Goal: Task Accomplishment & Management: Use online tool/utility

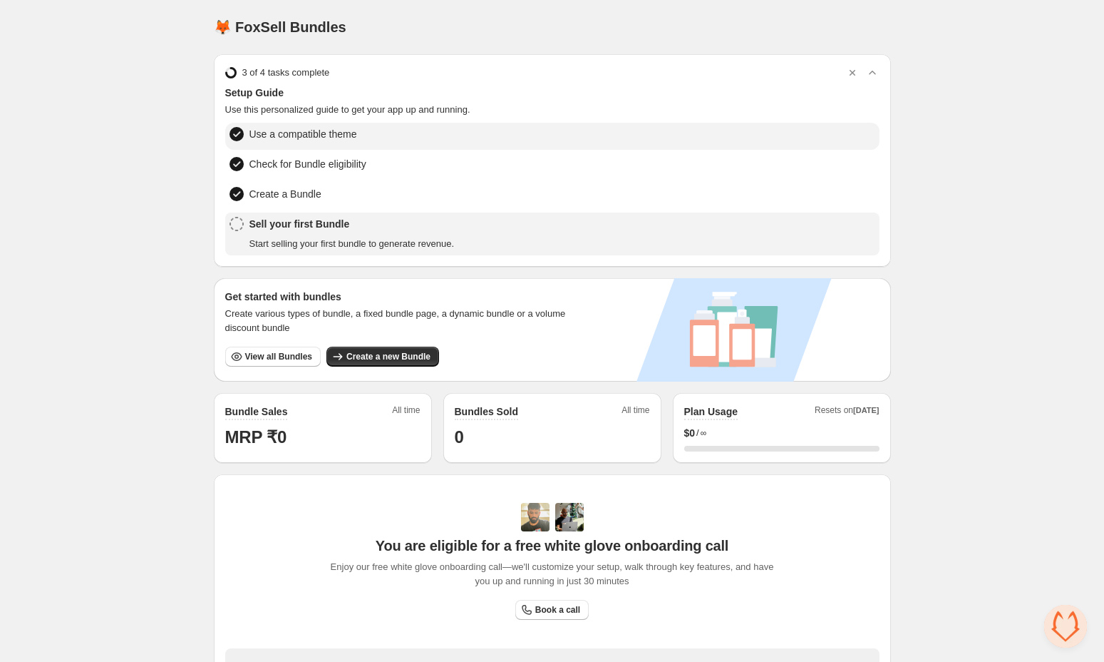
click at [337, 139] on span "Use a compatible theme" at bounding box center [304, 134] width 108 height 14
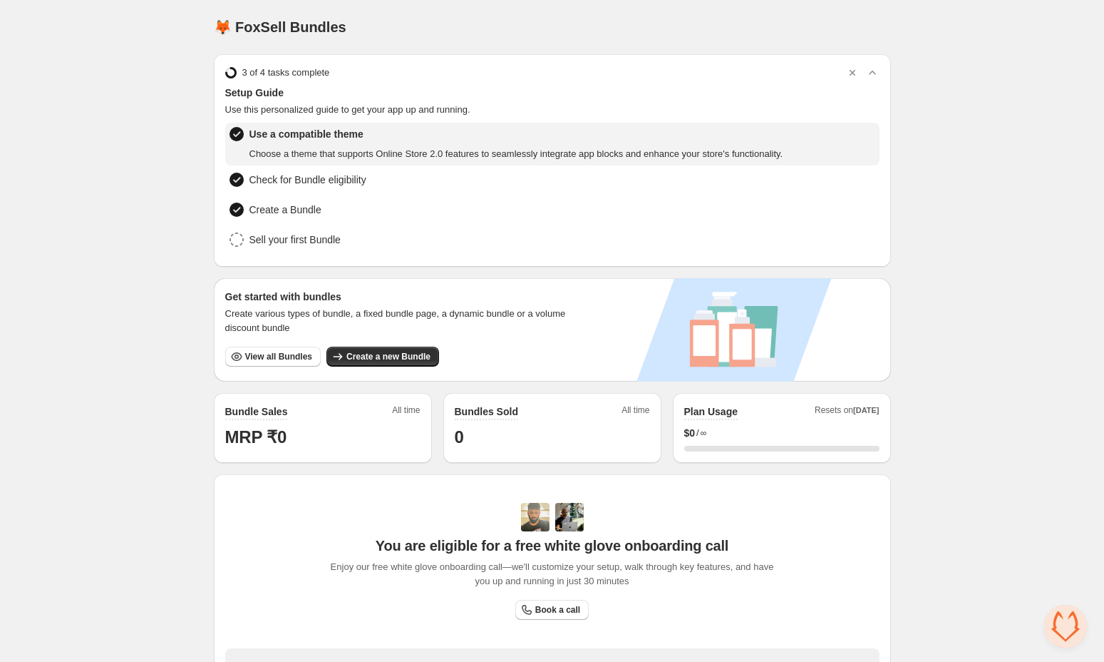
click at [420, 148] on span "Choose a theme that supports Online Store 2.0 features to seamlessly integrate …" at bounding box center [517, 154] width 534 height 14
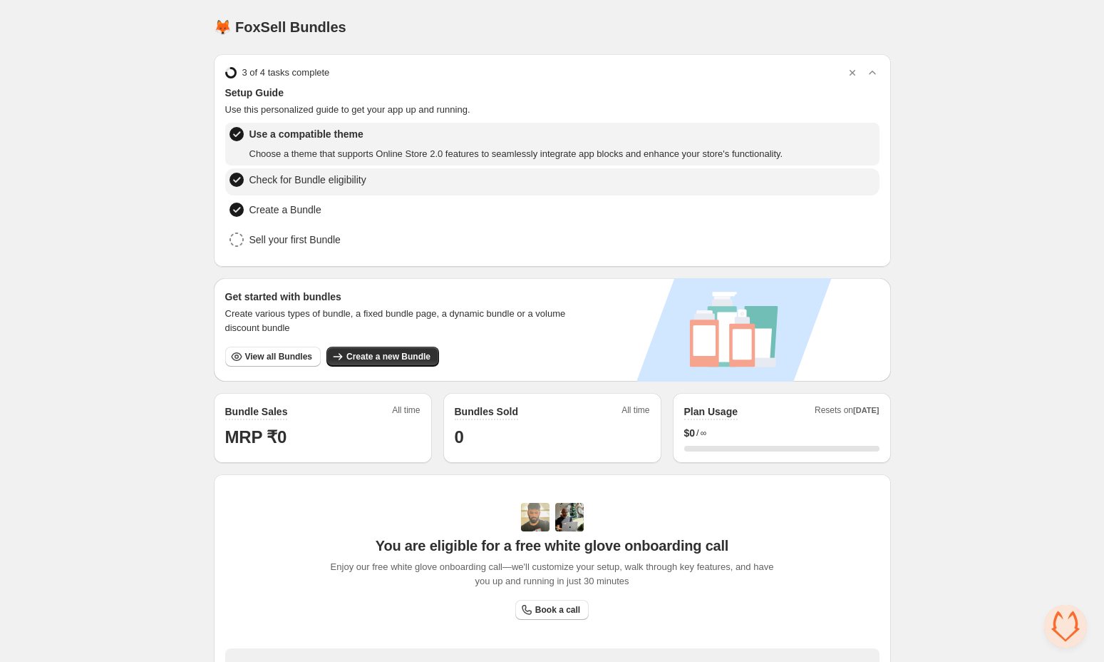
click at [354, 182] on span "Check for Bundle eligibility" at bounding box center [308, 180] width 117 height 14
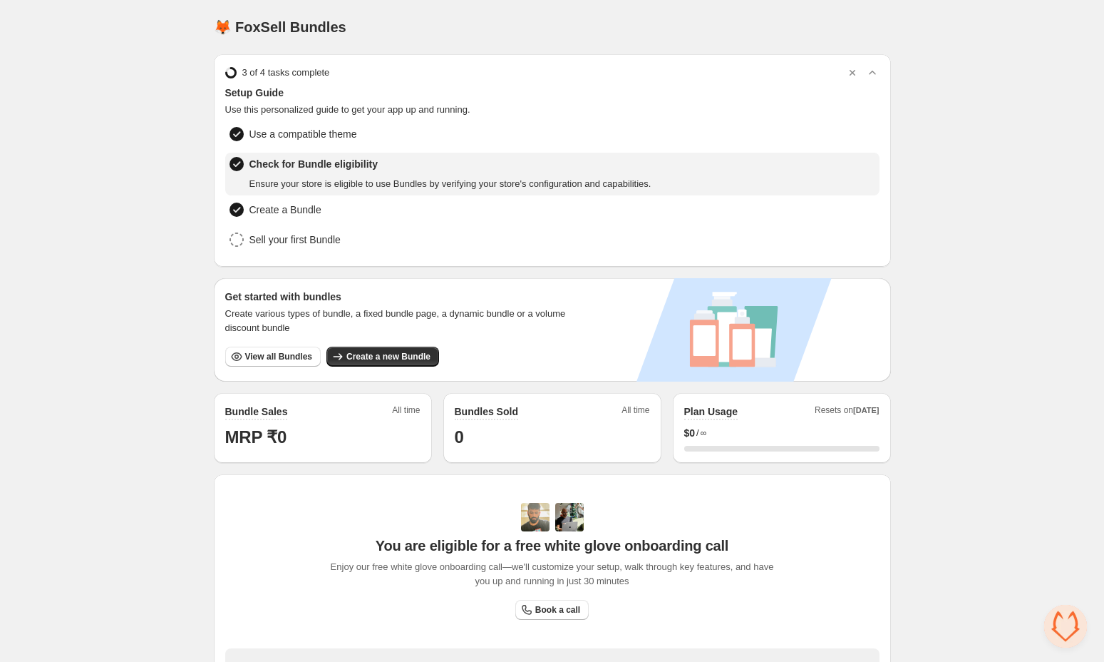
click at [687, 179] on div "Check for Bundle eligibility Ensure your store is eligible to use Bundles by ve…" at bounding box center [553, 174] width 646 height 34
click at [317, 204] on span "Create a Bundle" at bounding box center [286, 209] width 72 height 14
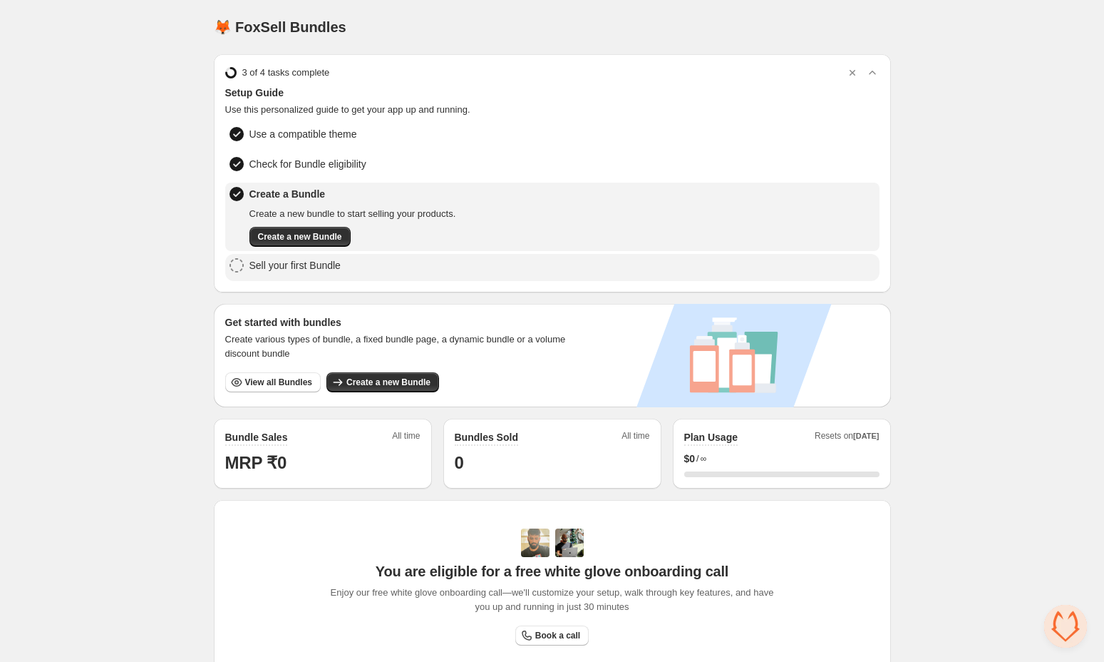
click at [321, 270] on span "Sell your first Bundle" at bounding box center [295, 265] width 91 height 14
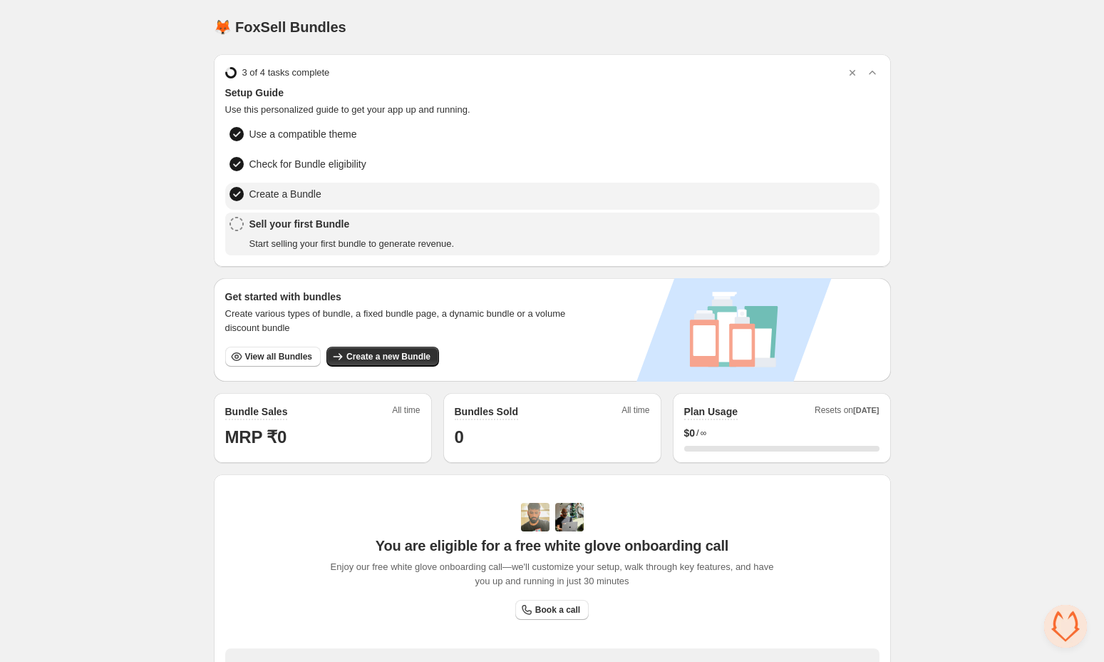
click at [333, 196] on li "Create a Bundle" at bounding box center [552, 196] width 655 height 27
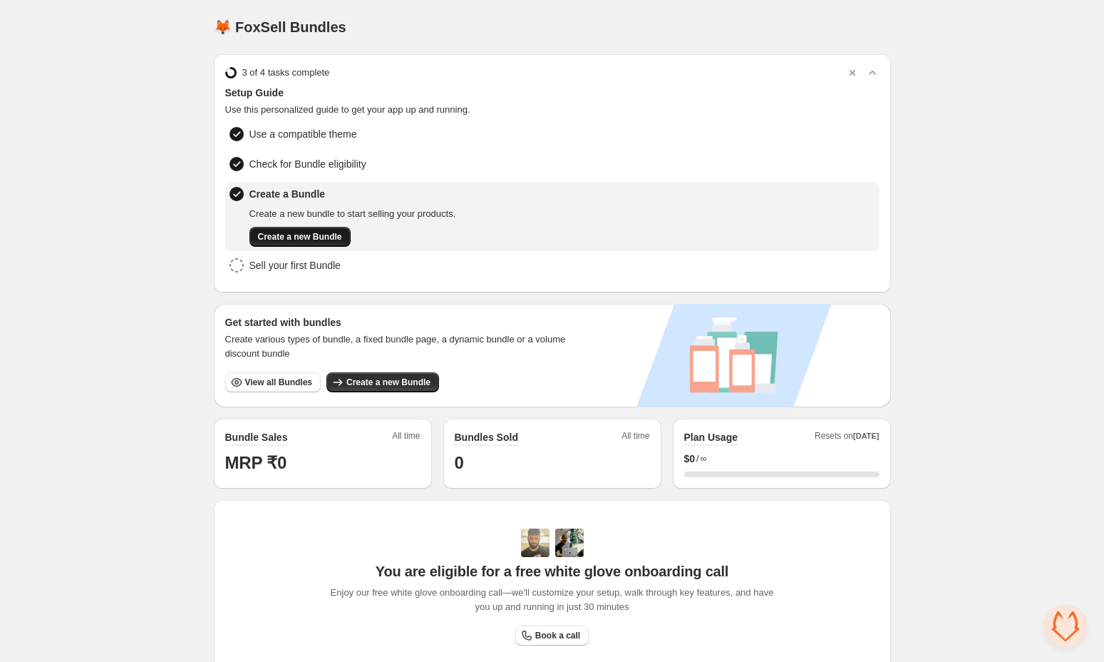
click at [321, 233] on span "Create a new Bundle" at bounding box center [300, 236] width 84 height 11
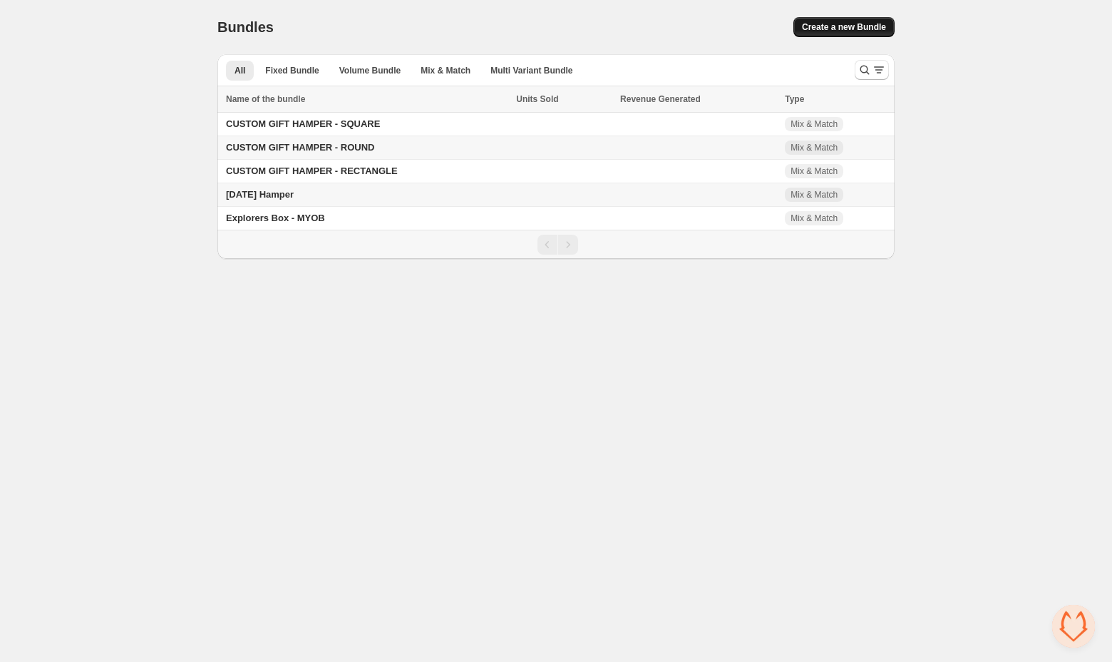
click at [812, 36] on button "Create a new Bundle" at bounding box center [844, 27] width 101 height 20
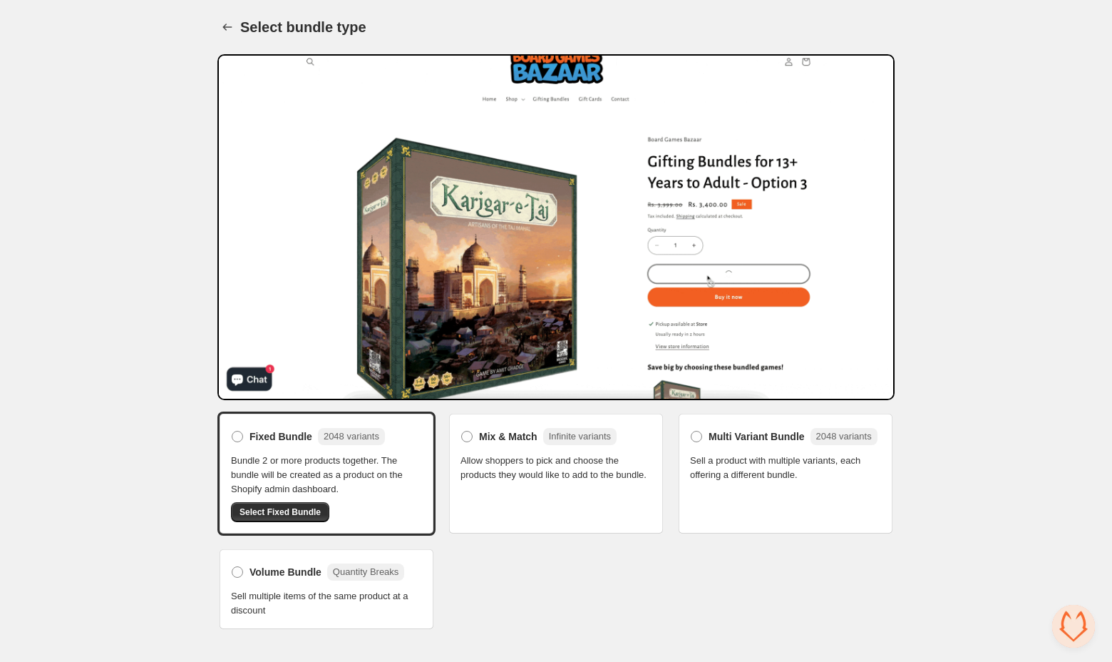
click at [784, 481] on span "Sell a product with multiple variants, each offering a different bundle." at bounding box center [785, 467] width 191 height 29
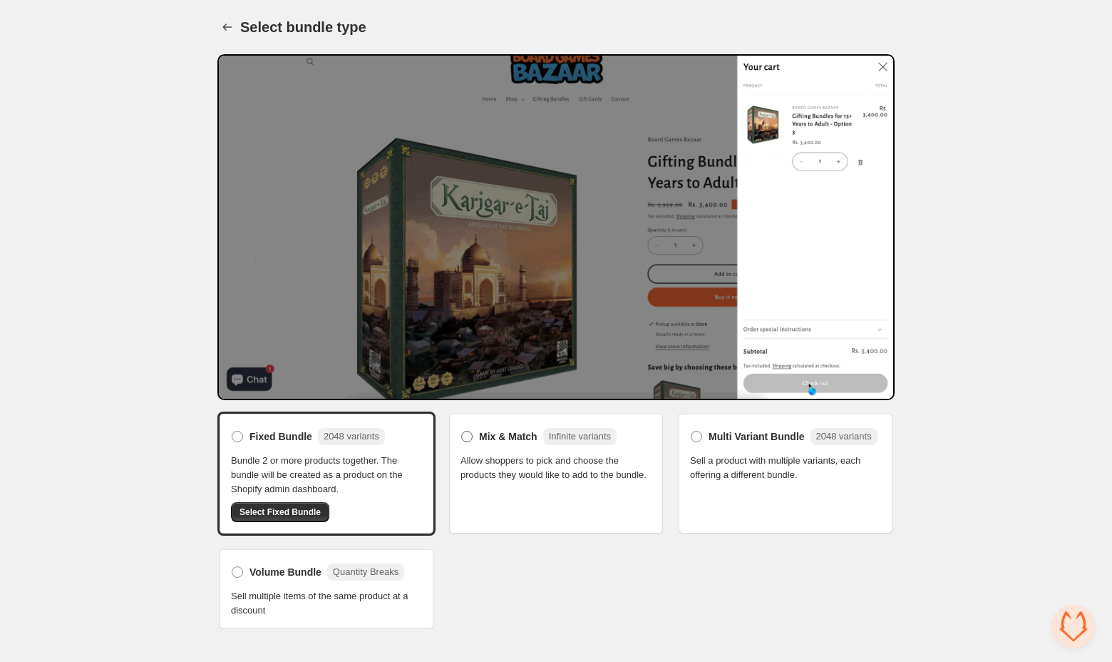
click at [488, 431] on span "Mix & Match" at bounding box center [508, 436] width 58 height 14
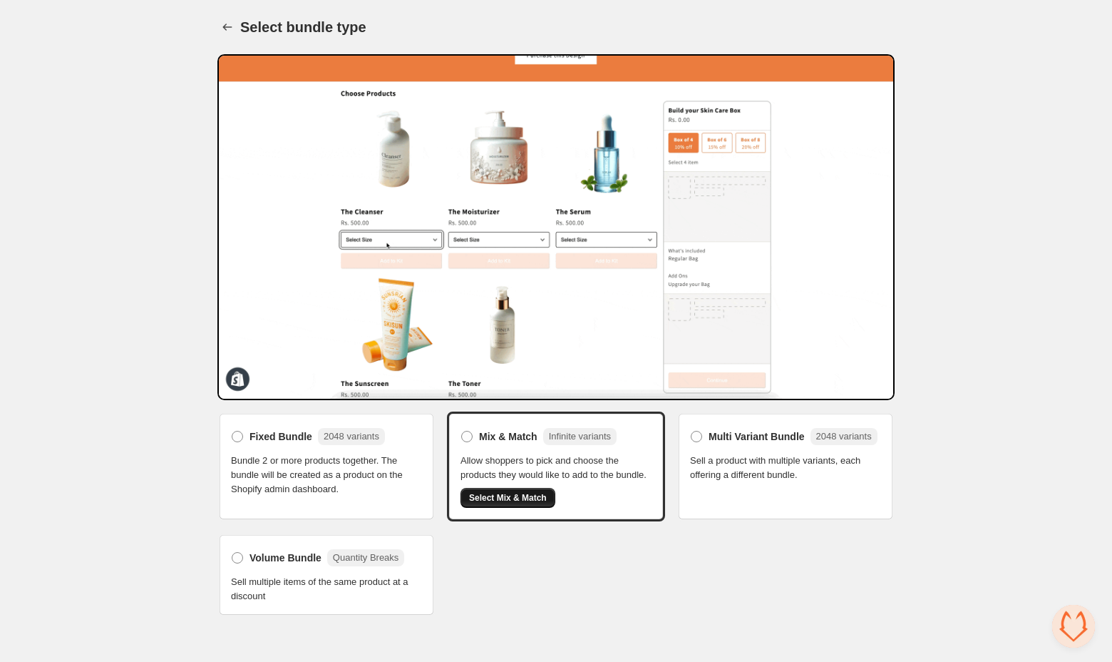
click at [504, 503] on span "Select Mix & Match" at bounding box center [508, 497] width 78 height 11
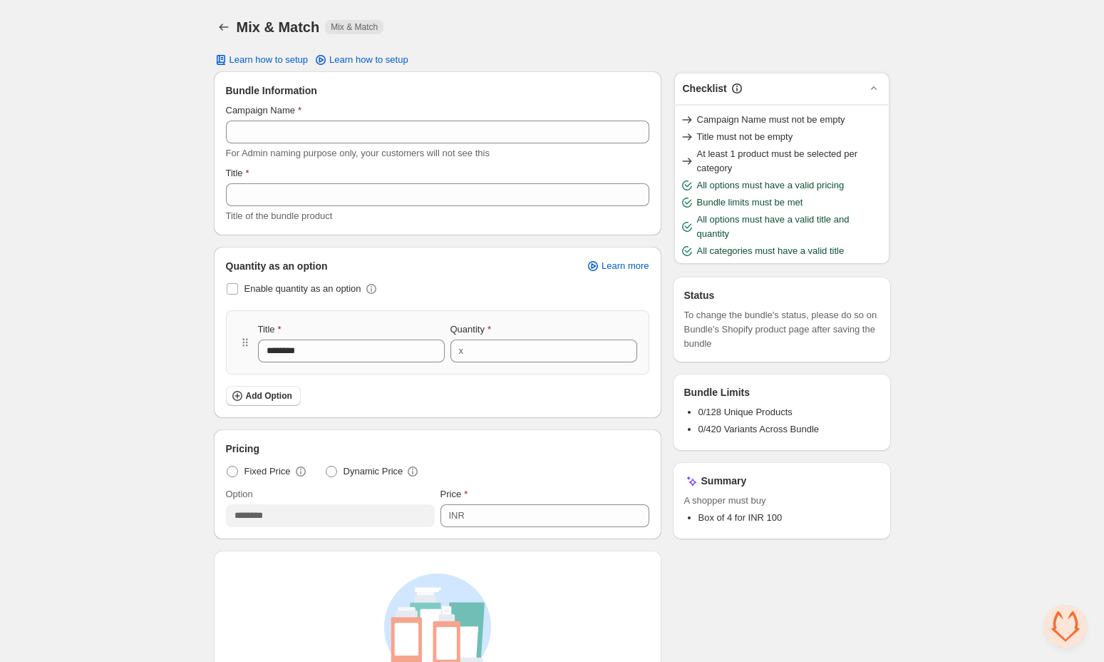
click at [432, 108] on div "Campaign Name" at bounding box center [438, 110] width 424 height 14
click at [430, 119] on div "Campaign Name For Admin naming purpose only, your customers will not see this" at bounding box center [438, 131] width 424 height 57
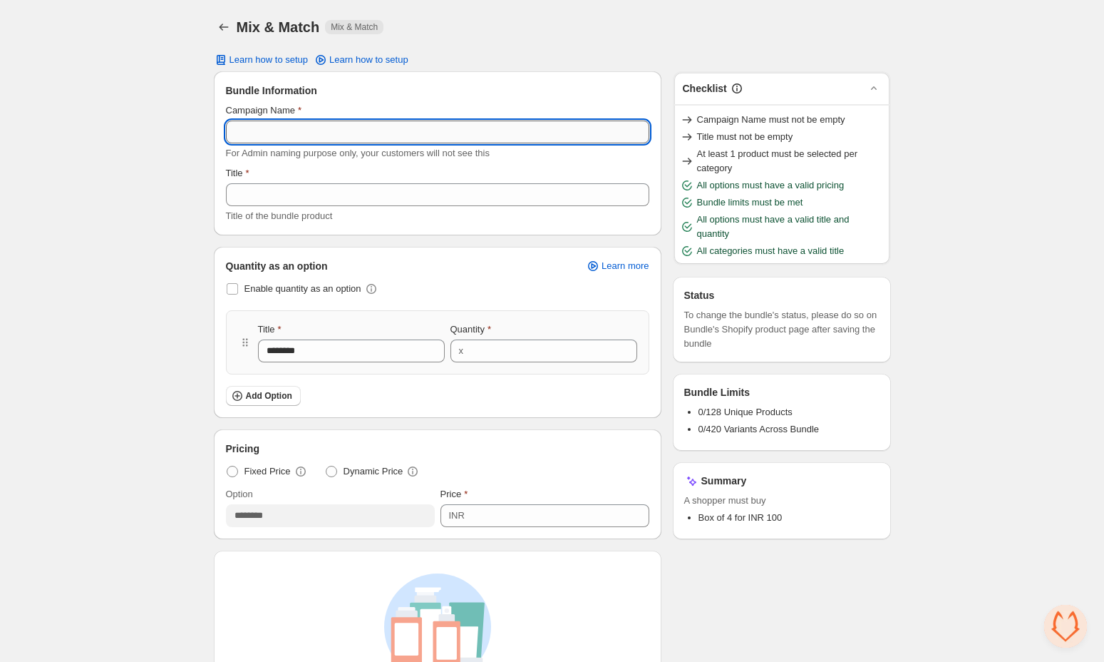
click at [430, 122] on input "Campaign Name" at bounding box center [438, 131] width 424 height 23
type input "****"
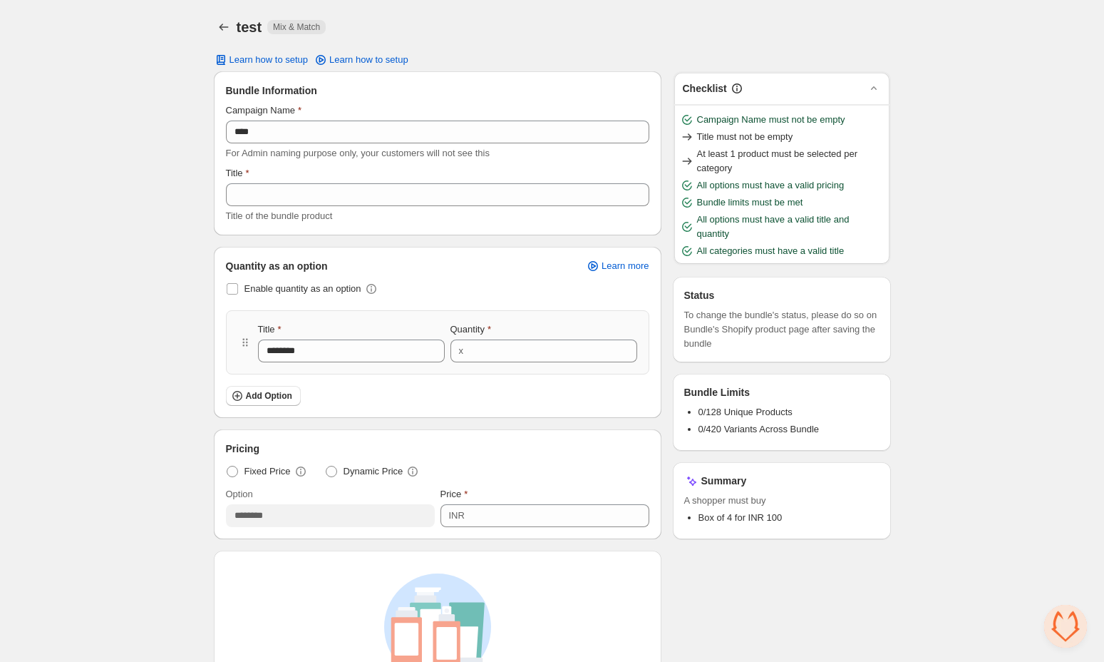
click at [418, 206] on div "Title Title of the bundle product" at bounding box center [438, 194] width 424 height 57
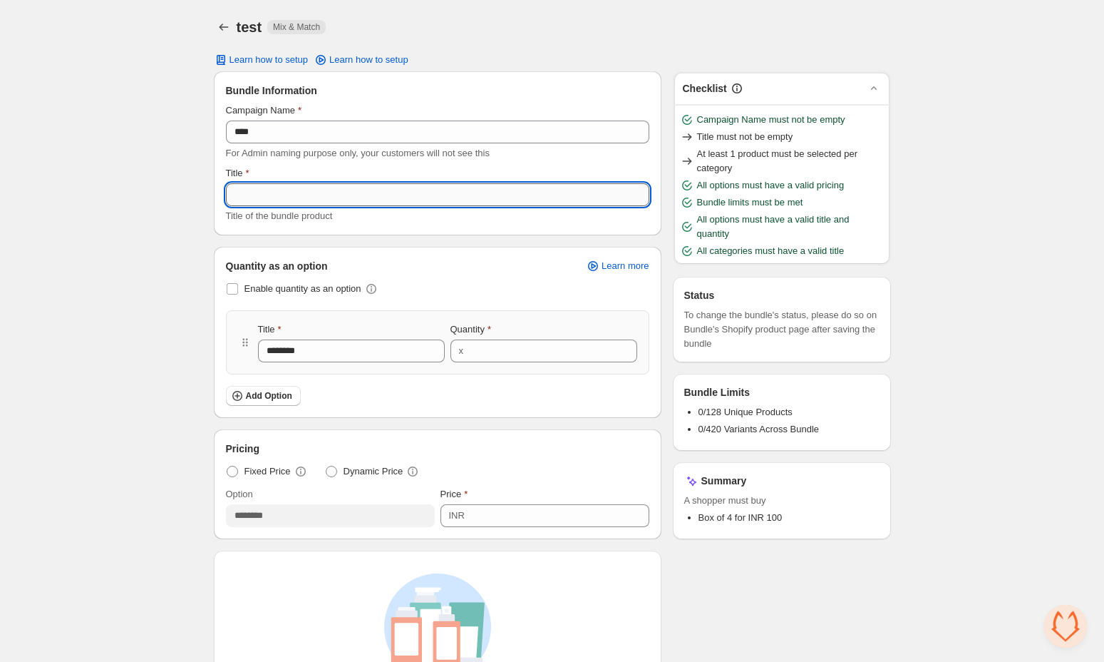
click at [418, 204] on input "Title" at bounding box center [438, 194] width 424 height 23
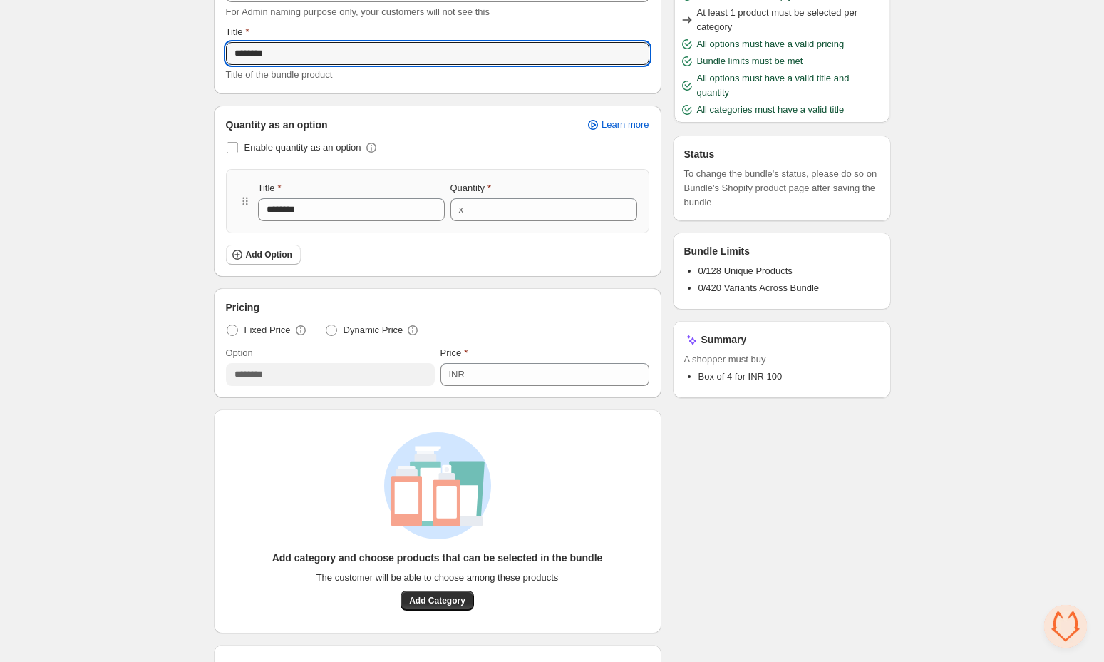
scroll to position [143, 0]
type input "********"
click at [454, 600] on span "Add Category" at bounding box center [437, 598] width 56 height 11
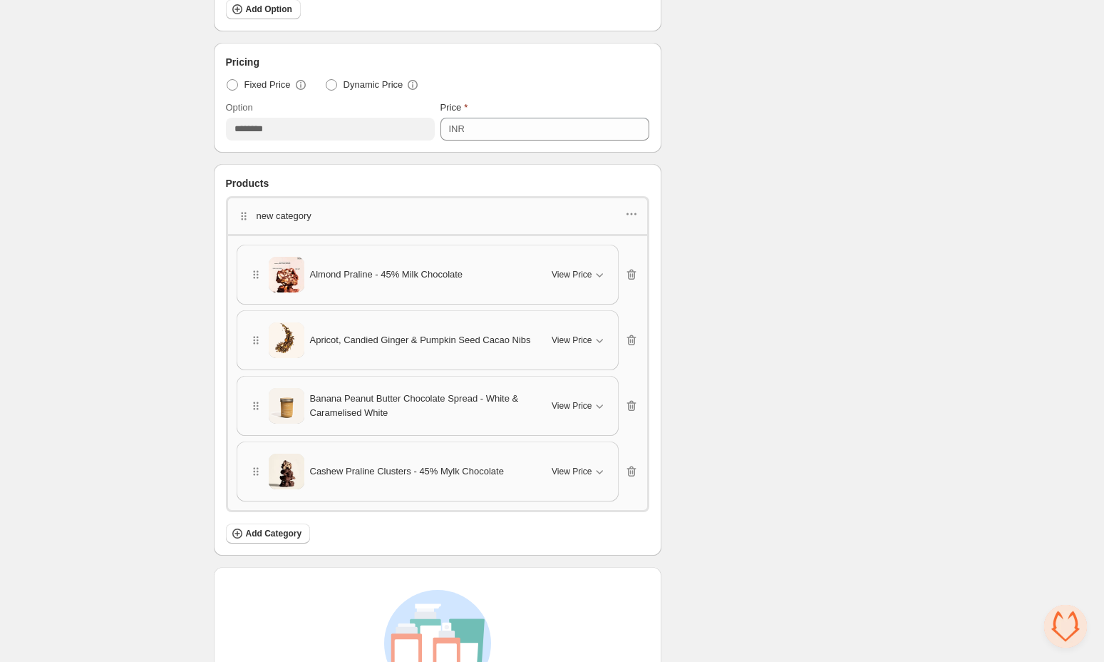
scroll to position [373, 0]
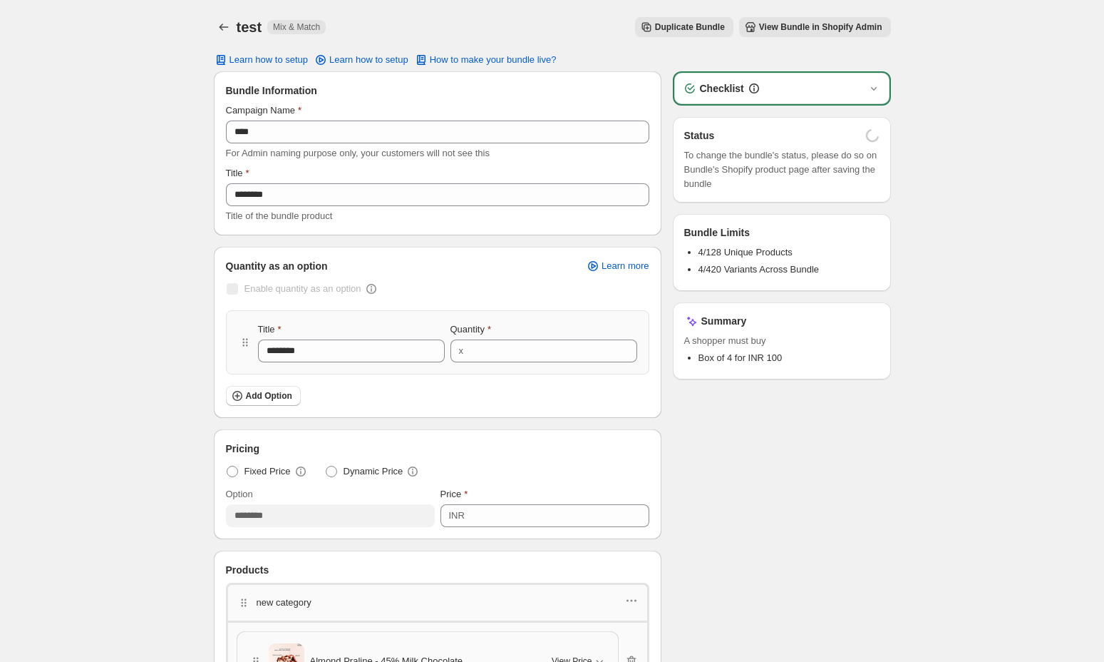
scroll to position [55, 0]
